Goal: Task Accomplishment & Management: Manage account settings

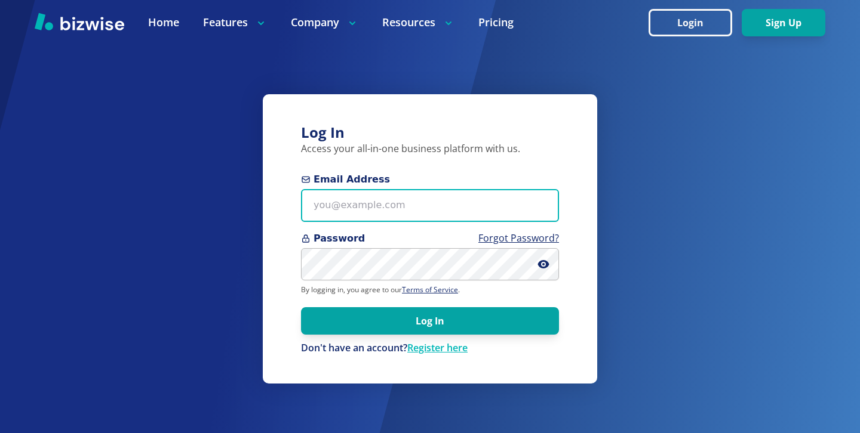
click at [401, 194] on input "Email Address" at bounding box center [430, 205] width 258 height 33
paste input "[EMAIL_ADDRESS][DOMAIN_NAME]"
type input "[EMAIL_ADDRESS][DOMAIN_NAME]"
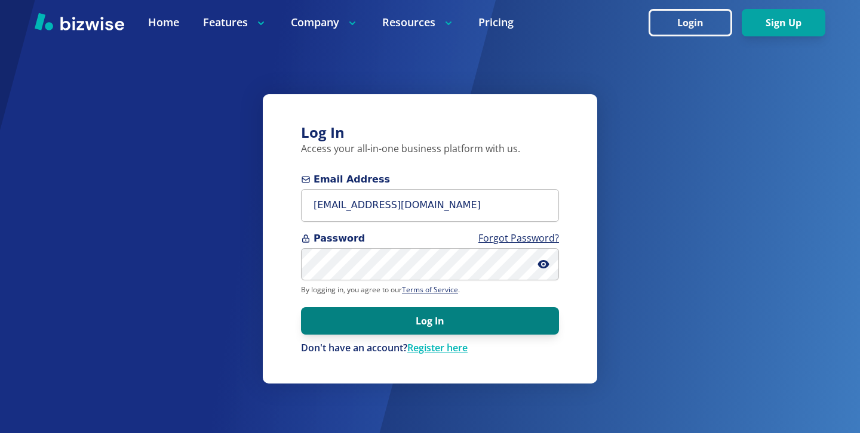
click at [500, 312] on button "Log In" at bounding box center [430, 321] width 258 height 27
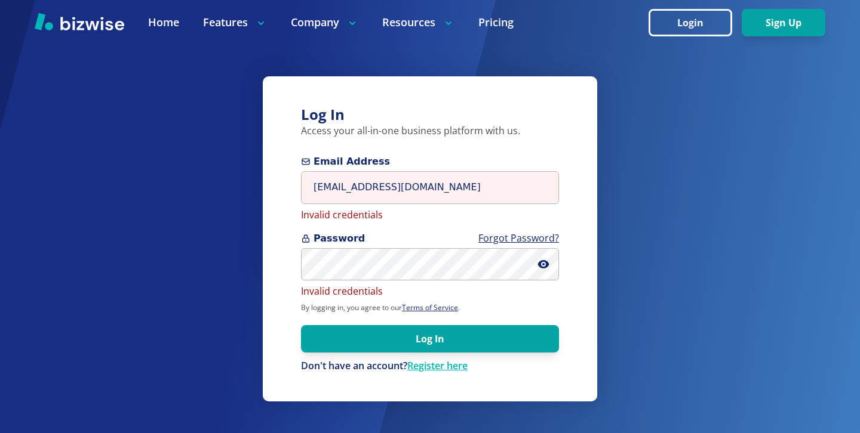
click at [449, 239] on span "Password Forgot Password?" at bounding box center [430, 239] width 258 height 14
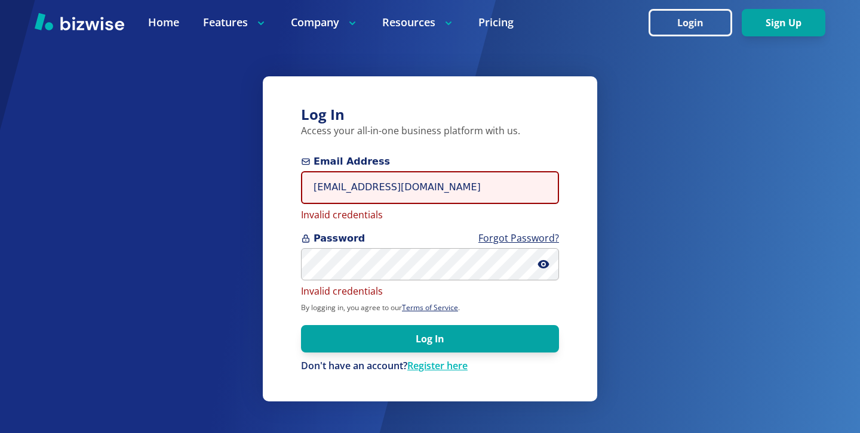
click at [408, 199] on input "[EMAIL_ADDRESS][DOMAIN_NAME]" at bounding box center [430, 187] width 258 height 33
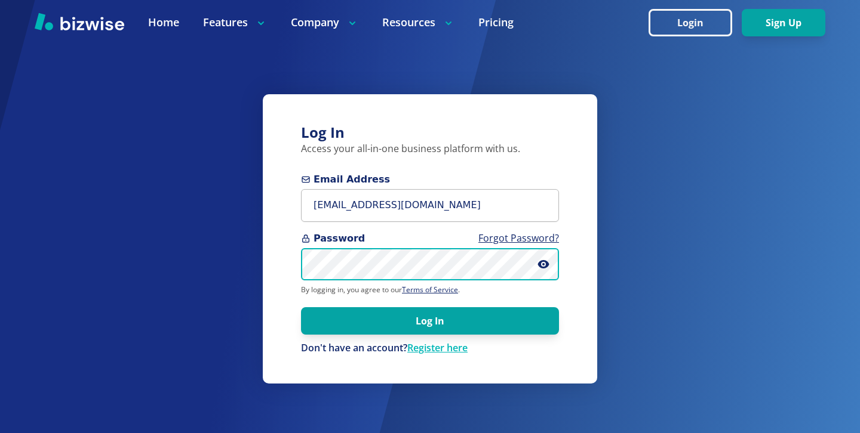
click at [301, 308] on button "Log In" at bounding box center [430, 321] width 258 height 27
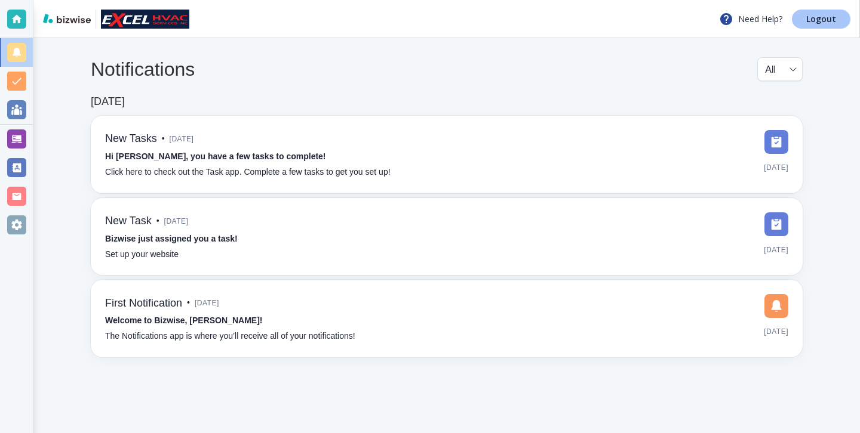
click at [804, 12] on link "Logout" at bounding box center [821, 19] width 59 height 19
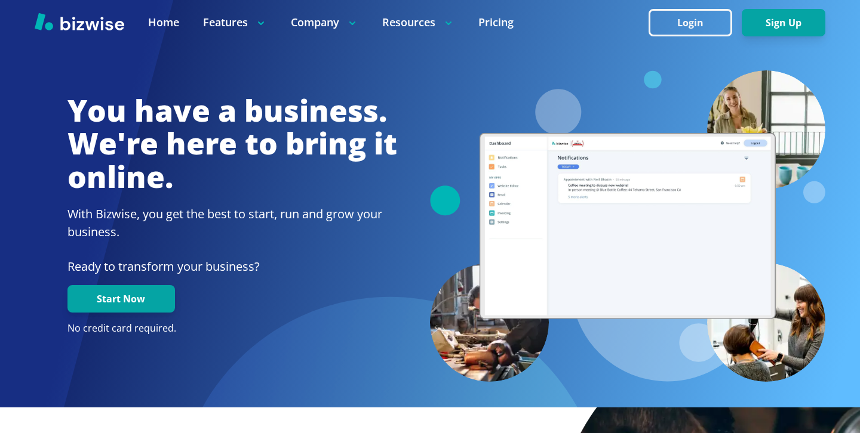
click at [576, 57] on div at bounding box center [430, 48] width 791 height 45
click at [710, 32] on button "Login" at bounding box center [690, 22] width 84 height 27
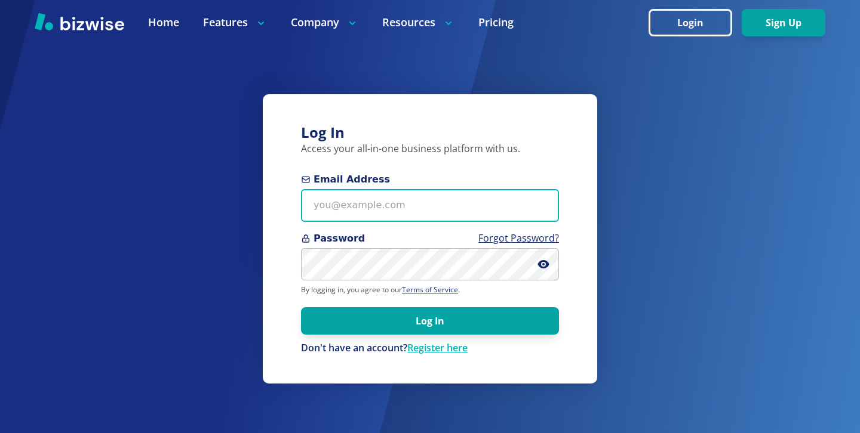
click at [439, 190] on input "Email Address" at bounding box center [430, 205] width 258 height 33
paste input "tara@towler-counseling.com"
click at [468, 215] on input "tara@towler-counseling.com" at bounding box center [430, 205] width 258 height 33
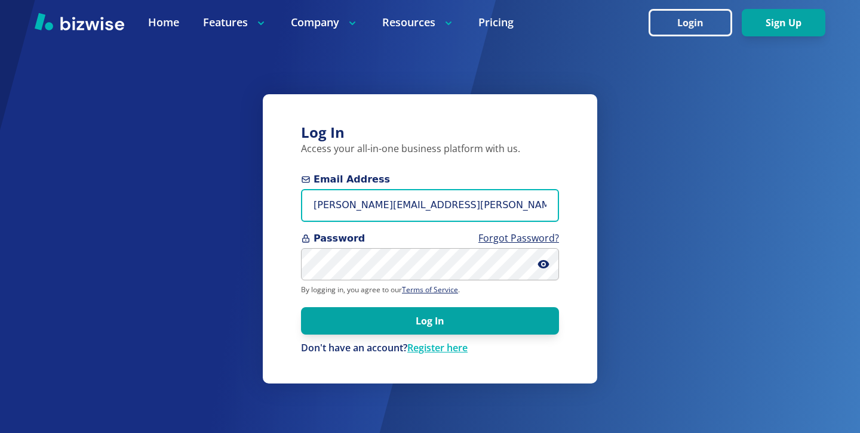
paste input "owlercounseling@gmail"
type input "towlercounseling@gmail.com"
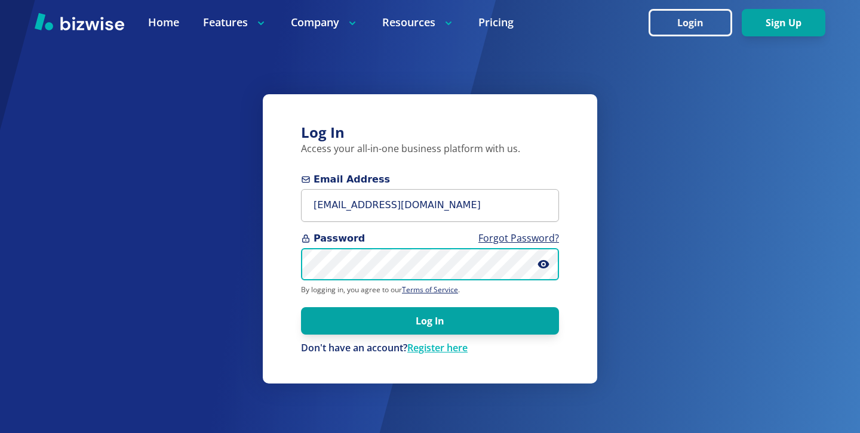
click at [301, 308] on button "Log In" at bounding box center [430, 321] width 258 height 27
